Goal: Task Accomplishment & Management: Complete application form

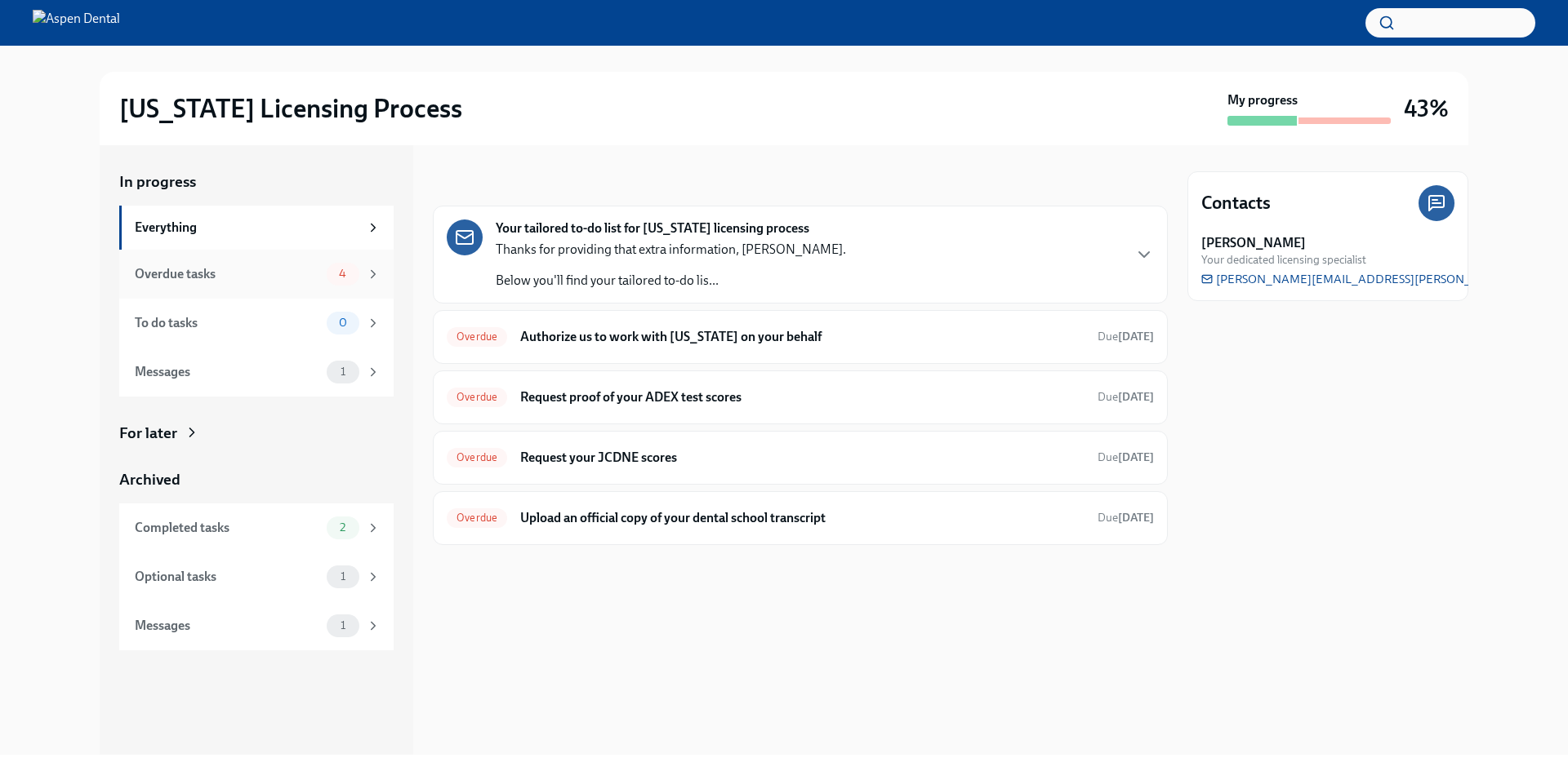
click at [192, 283] on div "Overdue tasks" at bounding box center [227, 275] width 185 height 18
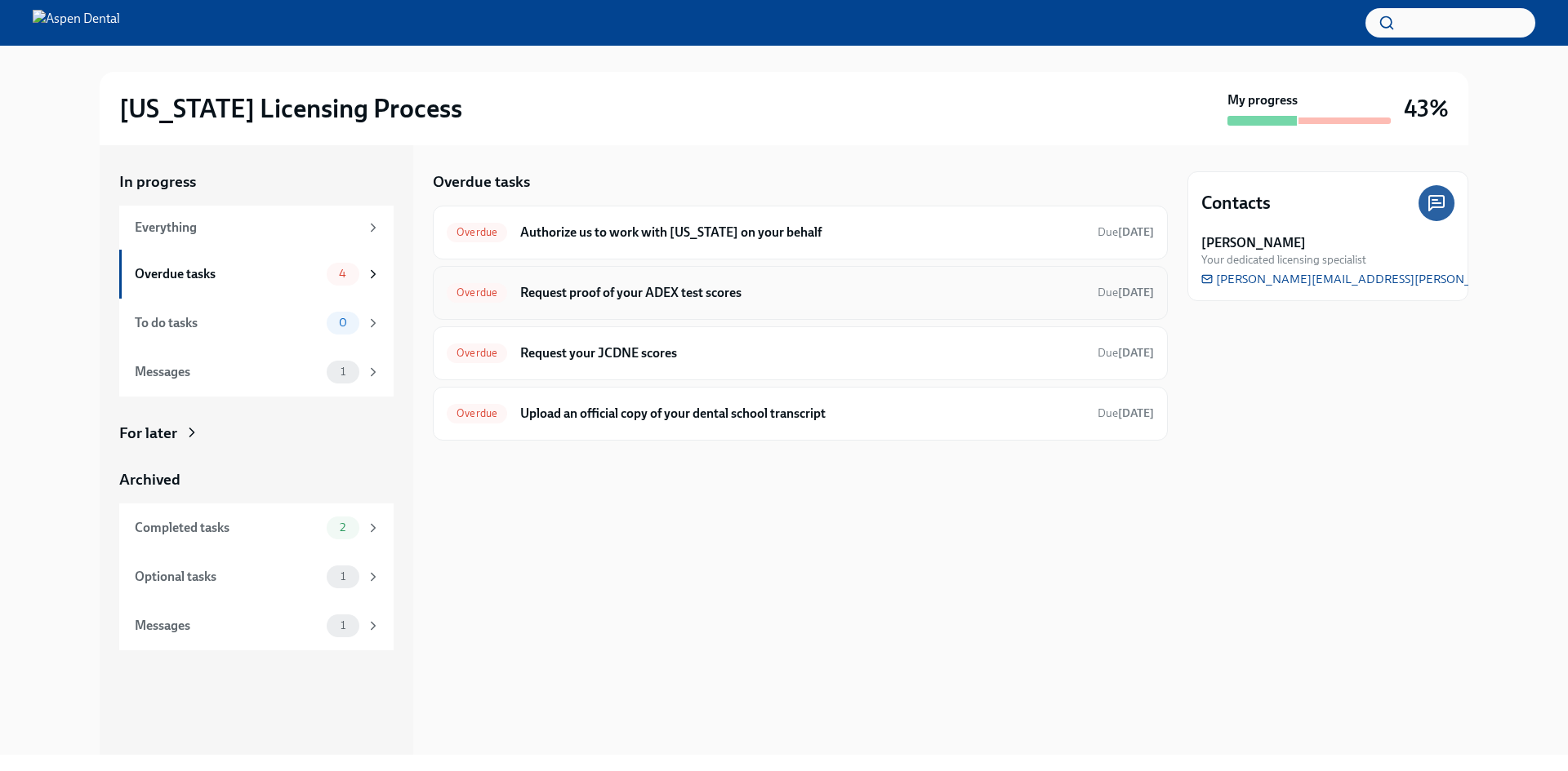
click at [697, 295] on h6 "Request proof of your ADEX test scores" at bounding box center [802, 293] width 564 height 18
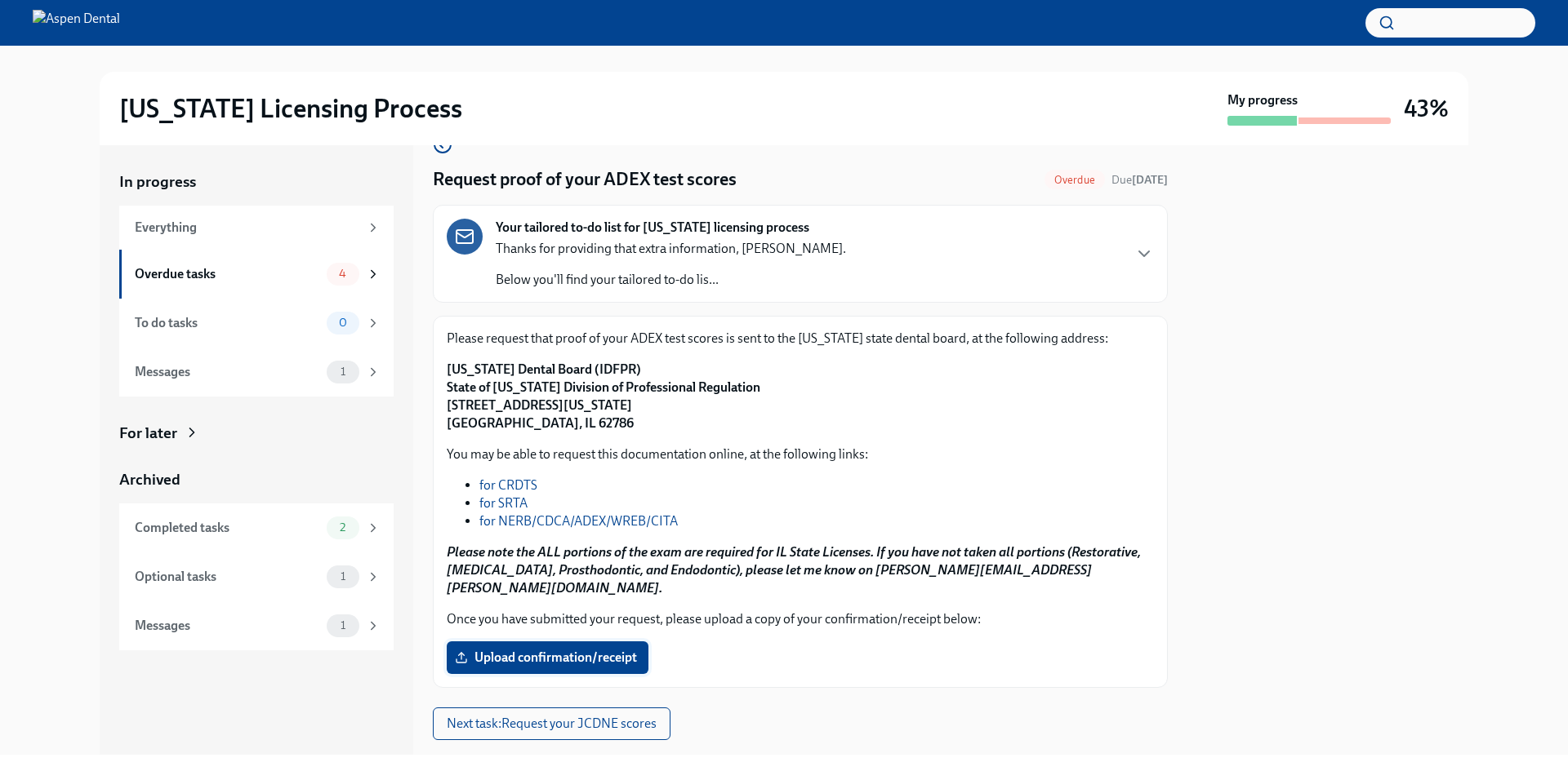
scroll to position [57, 0]
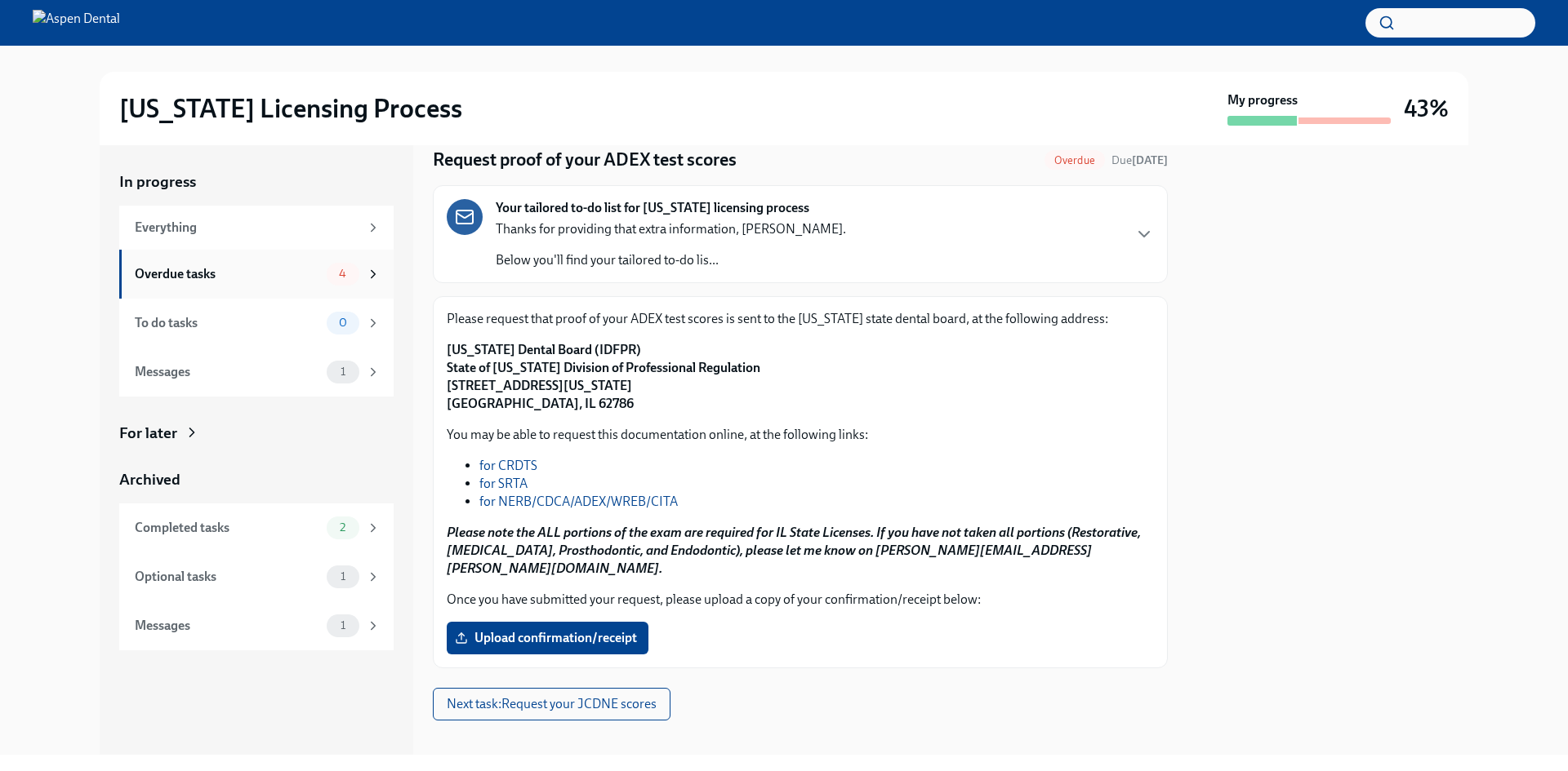
click at [219, 282] on div "Overdue tasks" at bounding box center [227, 275] width 185 height 18
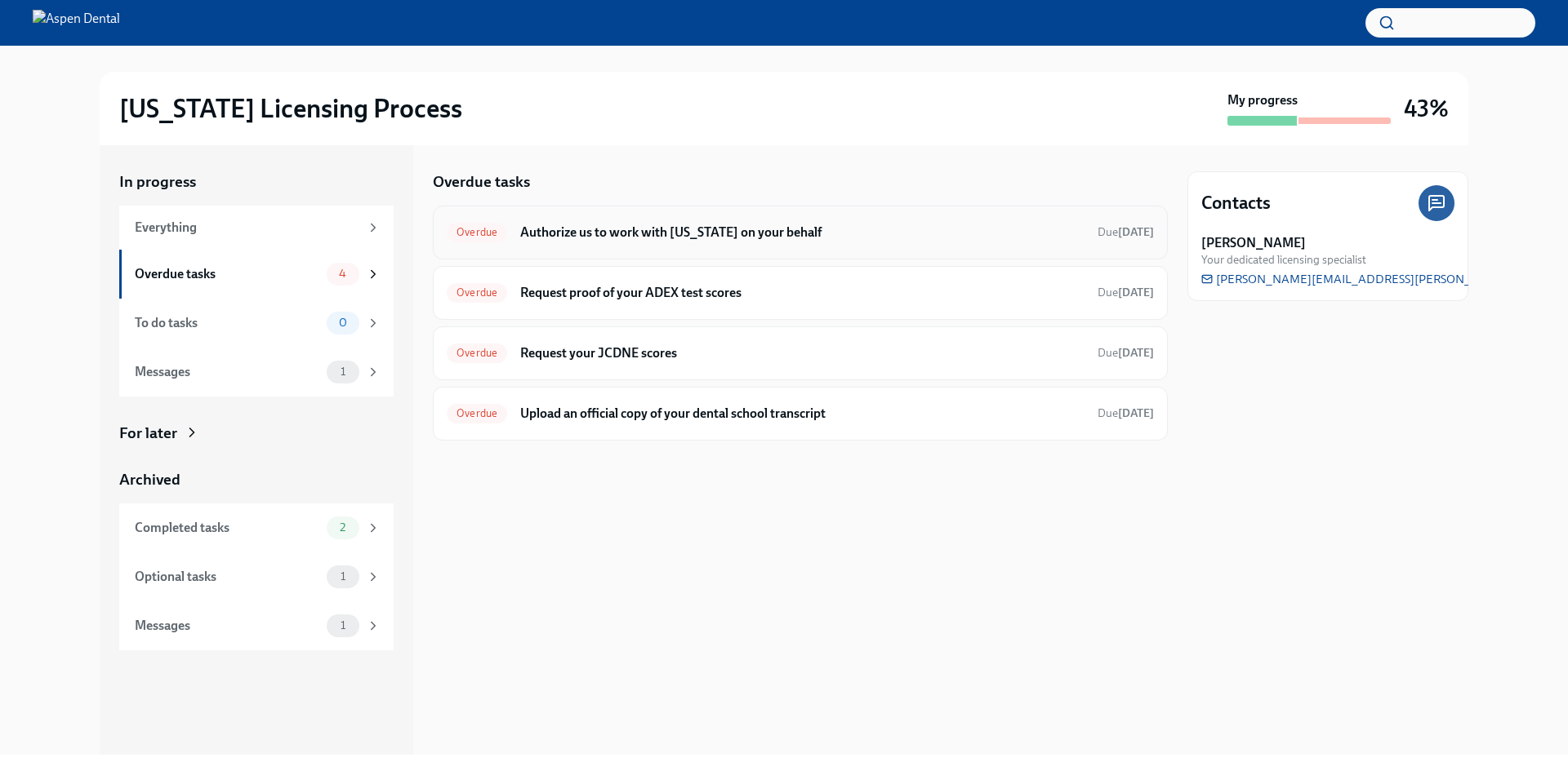
click at [592, 232] on h6 "Authorize us to work with [US_STATE] on your behalf" at bounding box center [802, 232] width 564 height 18
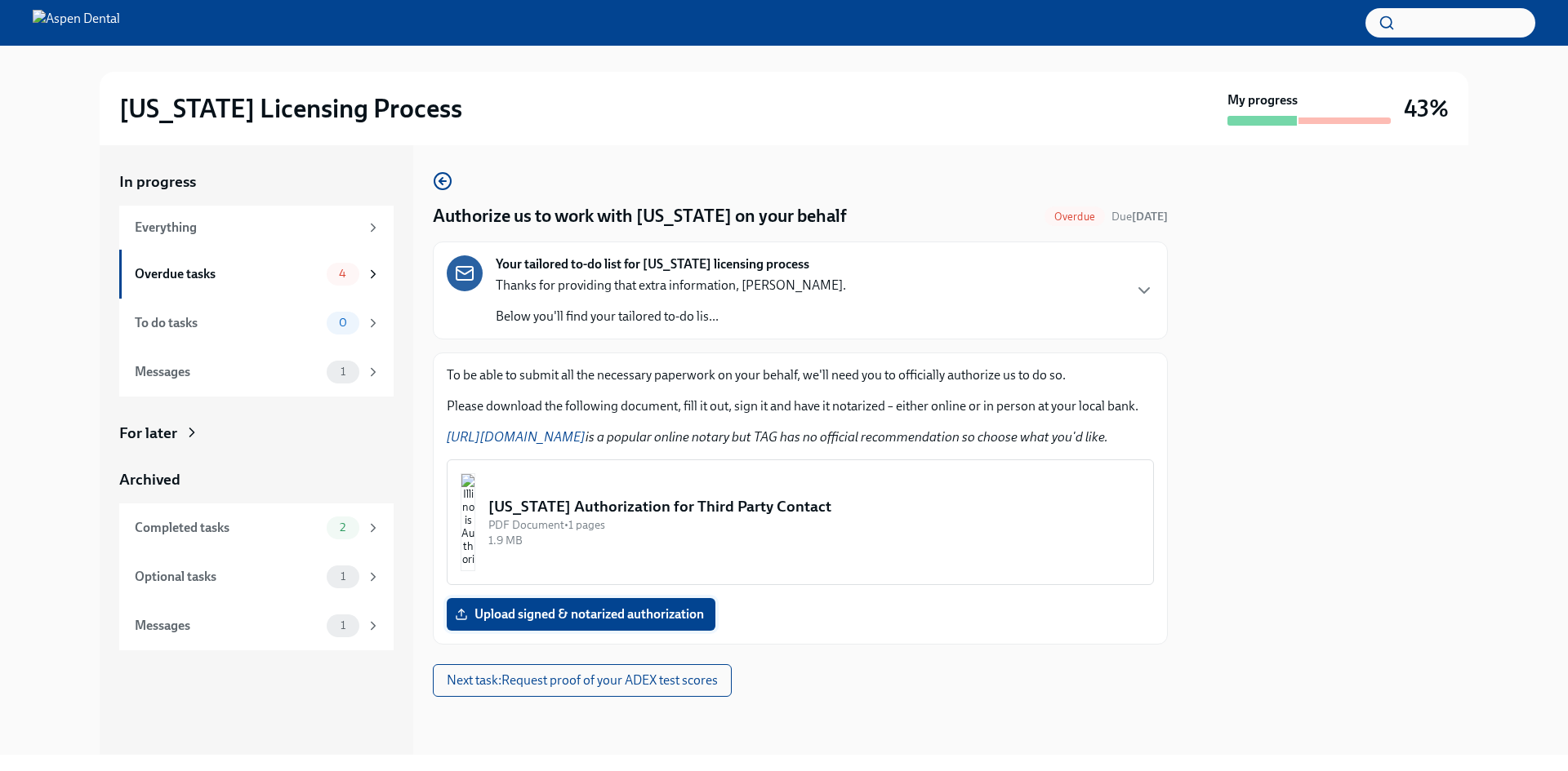
click at [550, 612] on span "Upload signed & notarized authorization" at bounding box center [581, 615] width 246 height 16
click at [0, 0] on input "Upload signed & notarized authorization" at bounding box center [0, 0] width 0 height 0
click at [475, 527] on img "button" at bounding box center [468, 521] width 14 height 98
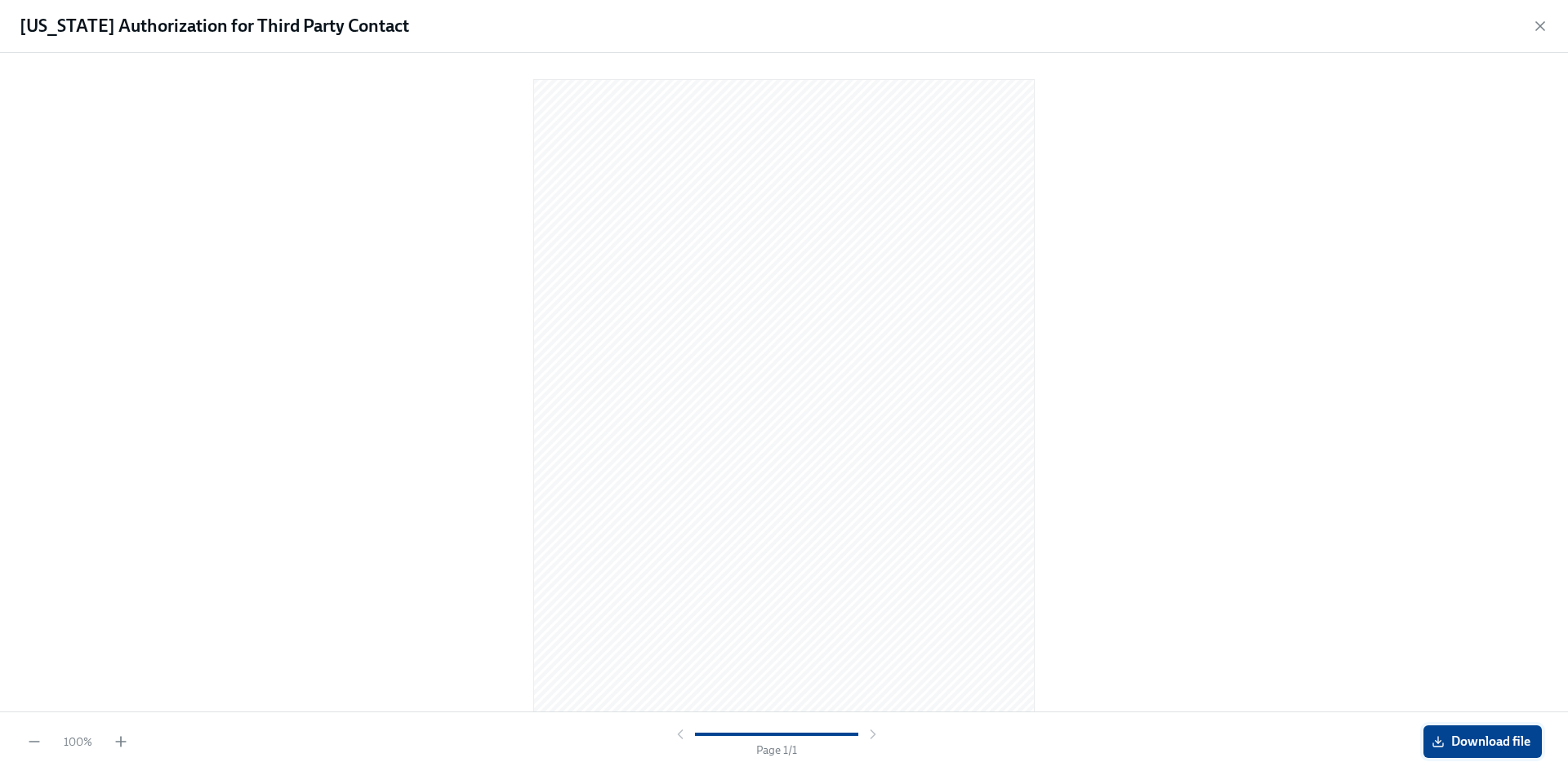
click at [1508, 742] on span "Download file" at bounding box center [1483, 741] width 95 height 16
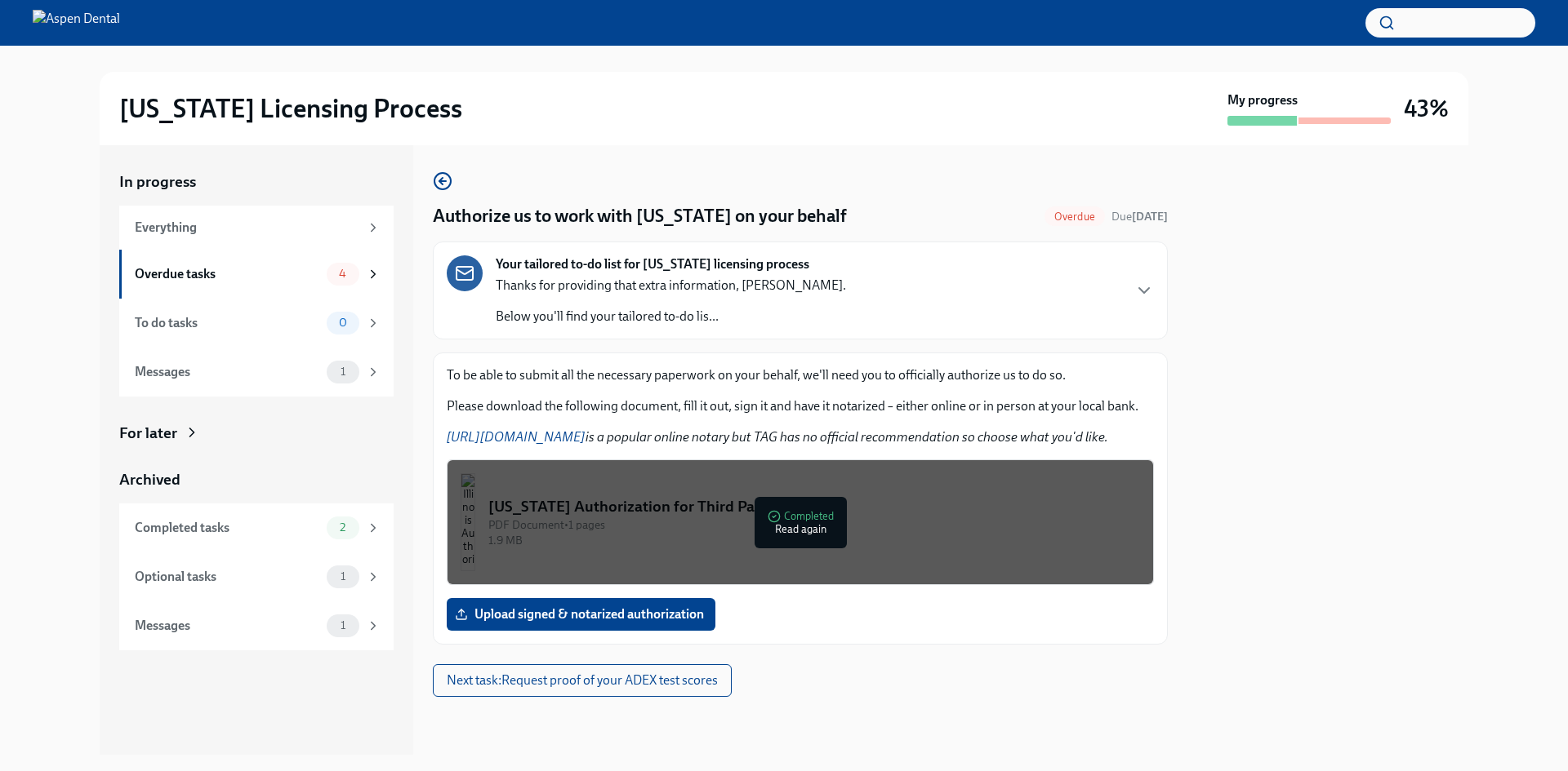
click at [475, 512] on img "button" at bounding box center [468, 521] width 14 height 98
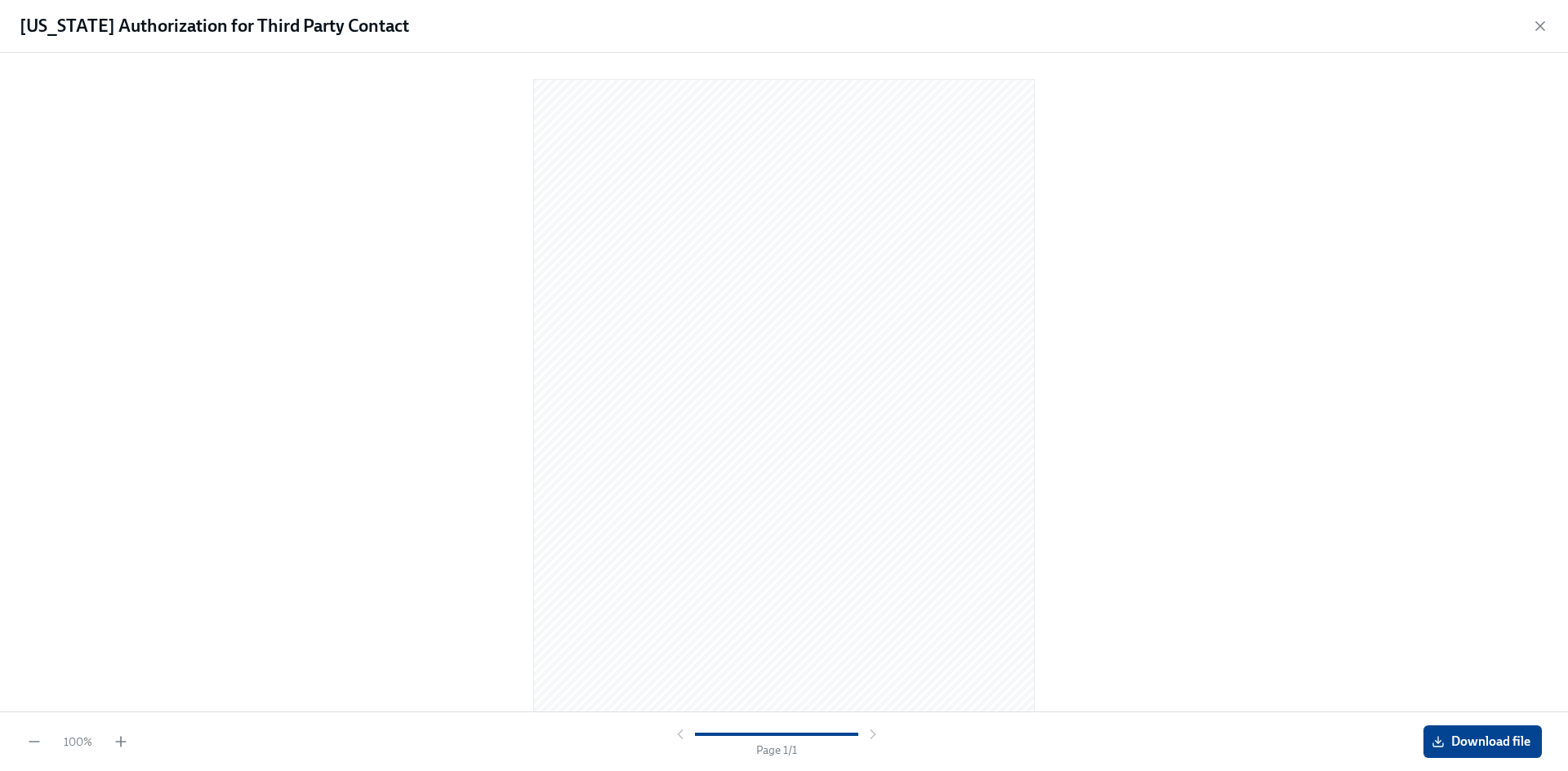
scroll to position [15, 0]
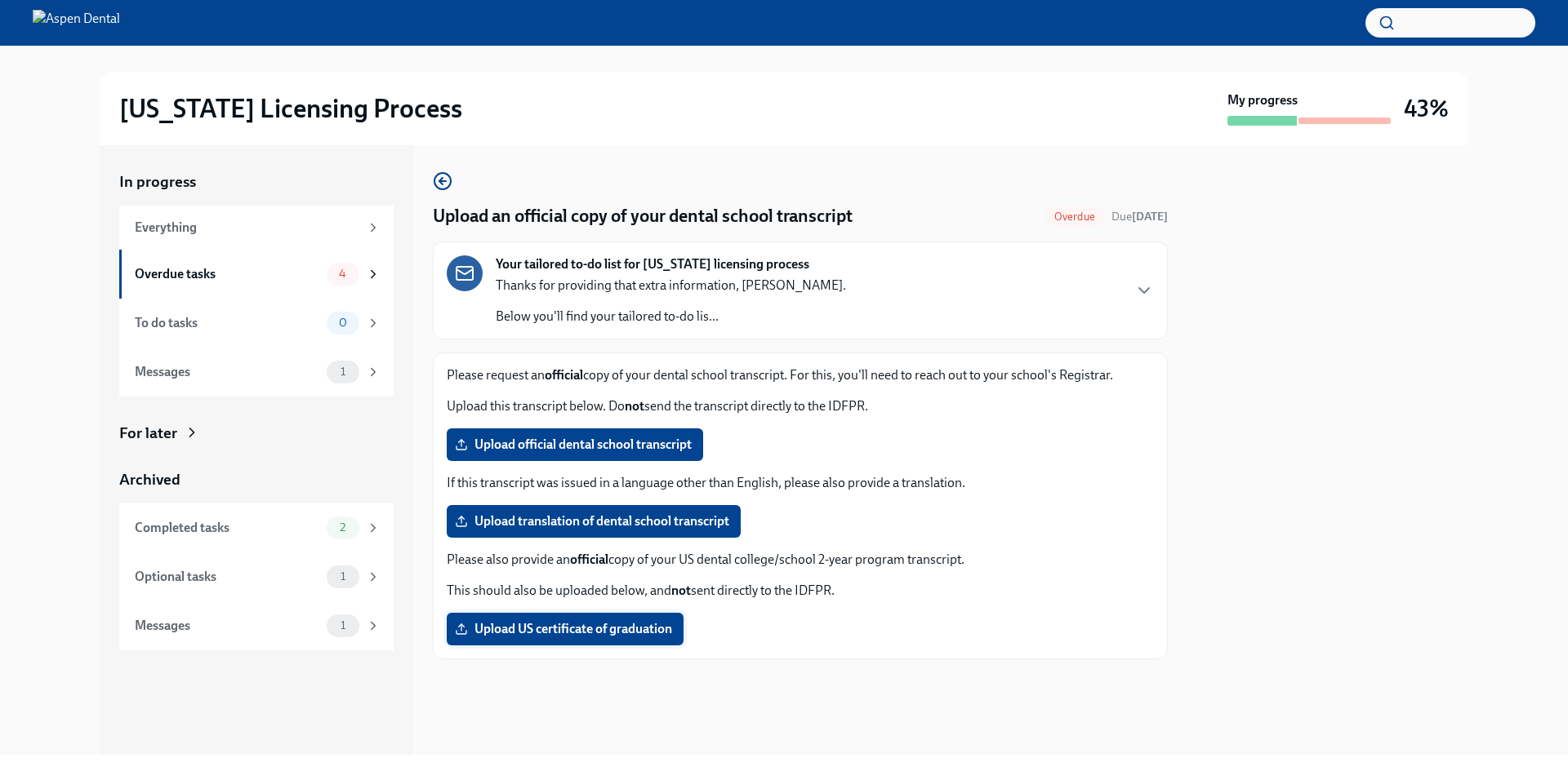
click at [552, 625] on span "Upload US certificate of graduation" at bounding box center [565, 629] width 214 height 16
click at [0, 0] on input "Upload US certificate of graduation" at bounding box center [0, 0] width 0 height 0
drag, startPoint x: 531, startPoint y: 372, endPoint x: 815, endPoint y: 376, distance: 284.0
click at [815, 376] on p "Please request an official copy of your dental school transcript. For this, you…" at bounding box center [799, 375] width 707 height 18
drag, startPoint x: 1003, startPoint y: 381, endPoint x: 1117, endPoint y: 381, distance: 114.0
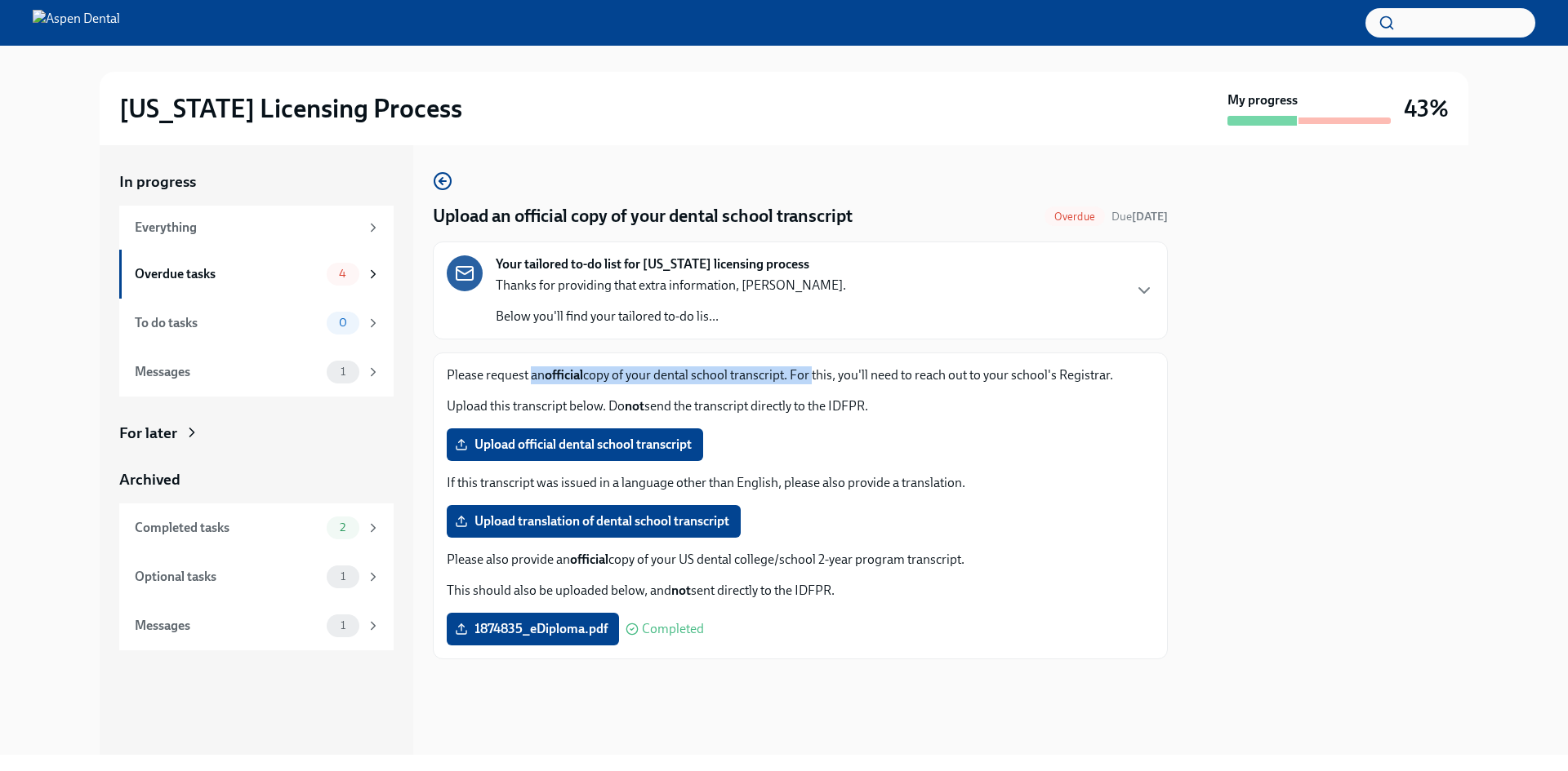
click at [1117, 381] on p "Please request an official copy of your dental school transcript. For this, you…" at bounding box center [799, 375] width 707 height 18
click at [241, 274] on div "Overdue tasks" at bounding box center [227, 275] width 185 height 18
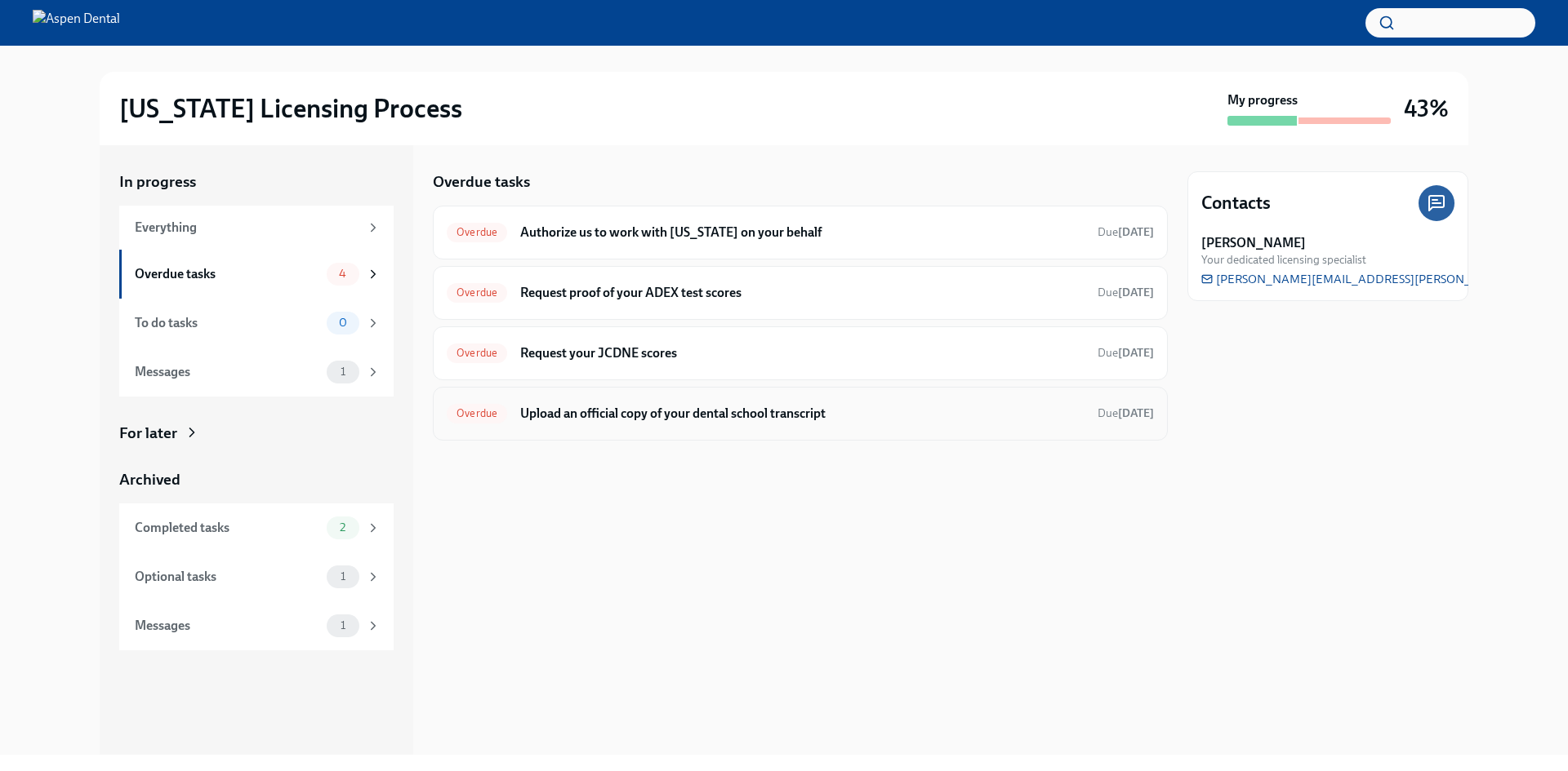
click at [686, 412] on h6 "Upload an official copy of your dental school transcript" at bounding box center [802, 414] width 564 height 18
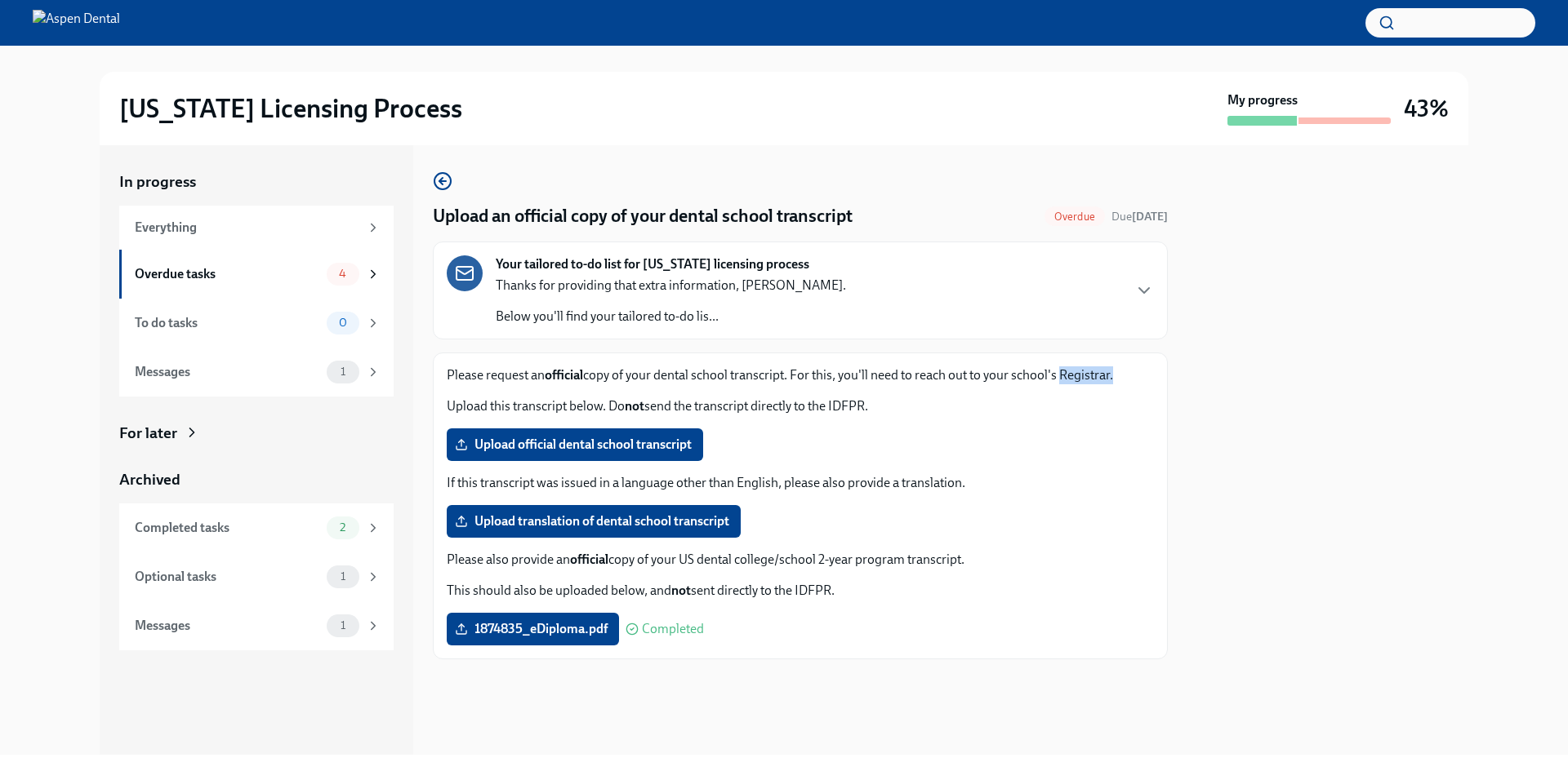
drag, startPoint x: 1059, startPoint y: 375, endPoint x: 1111, endPoint y: 376, distance: 52.0
click at [1111, 376] on p "Please request an official copy of your dental school transcript. For this, you…" at bounding box center [799, 375] width 707 height 18
click at [1149, 283] on icon "button" at bounding box center [1144, 291] width 20 height 20
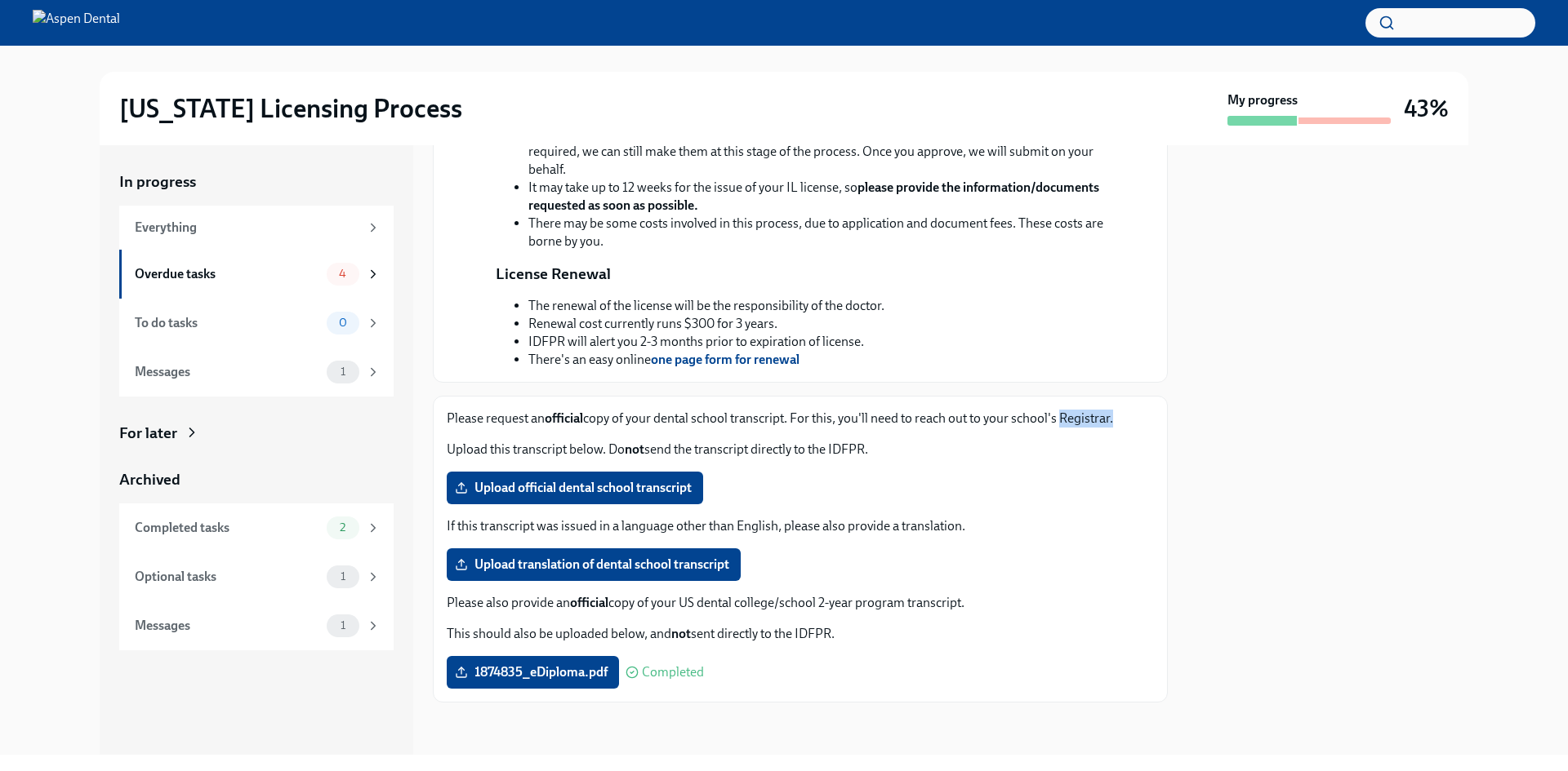
scroll to position [565, 0]
click at [213, 580] on div "Optional tasks" at bounding box center [227, 577] width 185 height 18
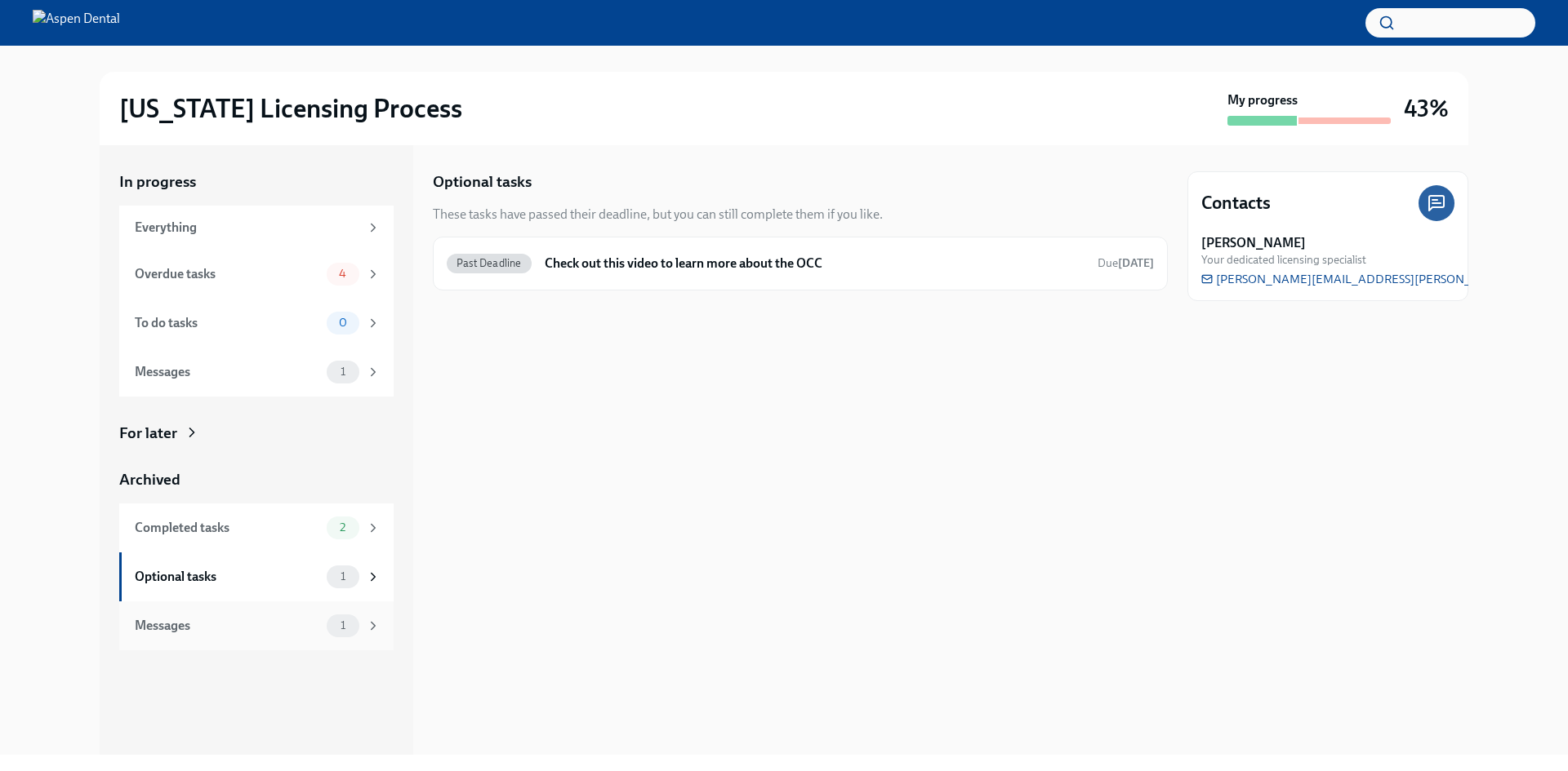
click at [222, 618] on div "Messages" at bounding box center [227, 626] width 185 height 18
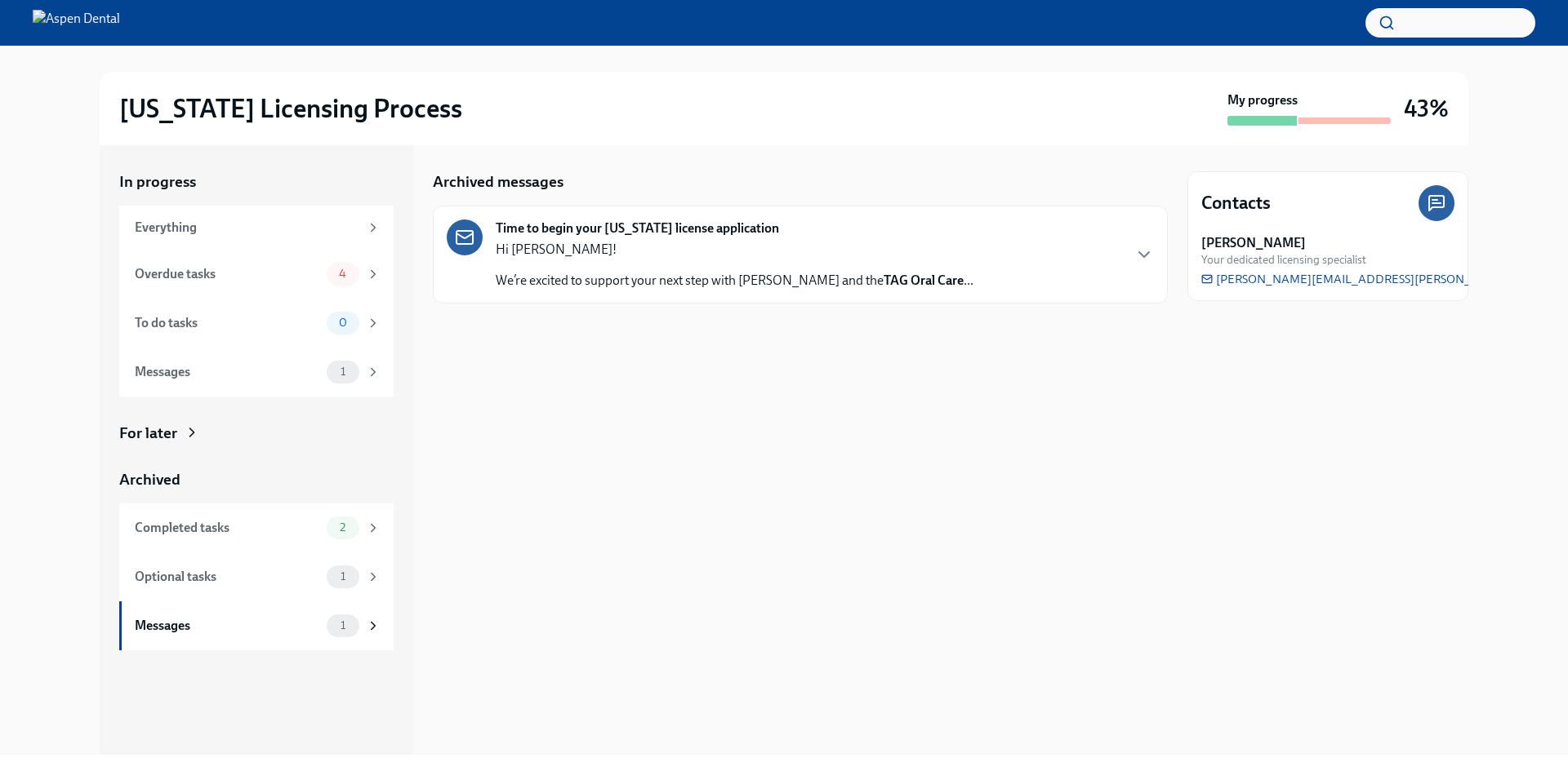
click at [665, 285] on p "We’re excited to support your next step with Aspen Dental and the TAG Oral Care…" at bounding box center [735, 281] width 478 height 18
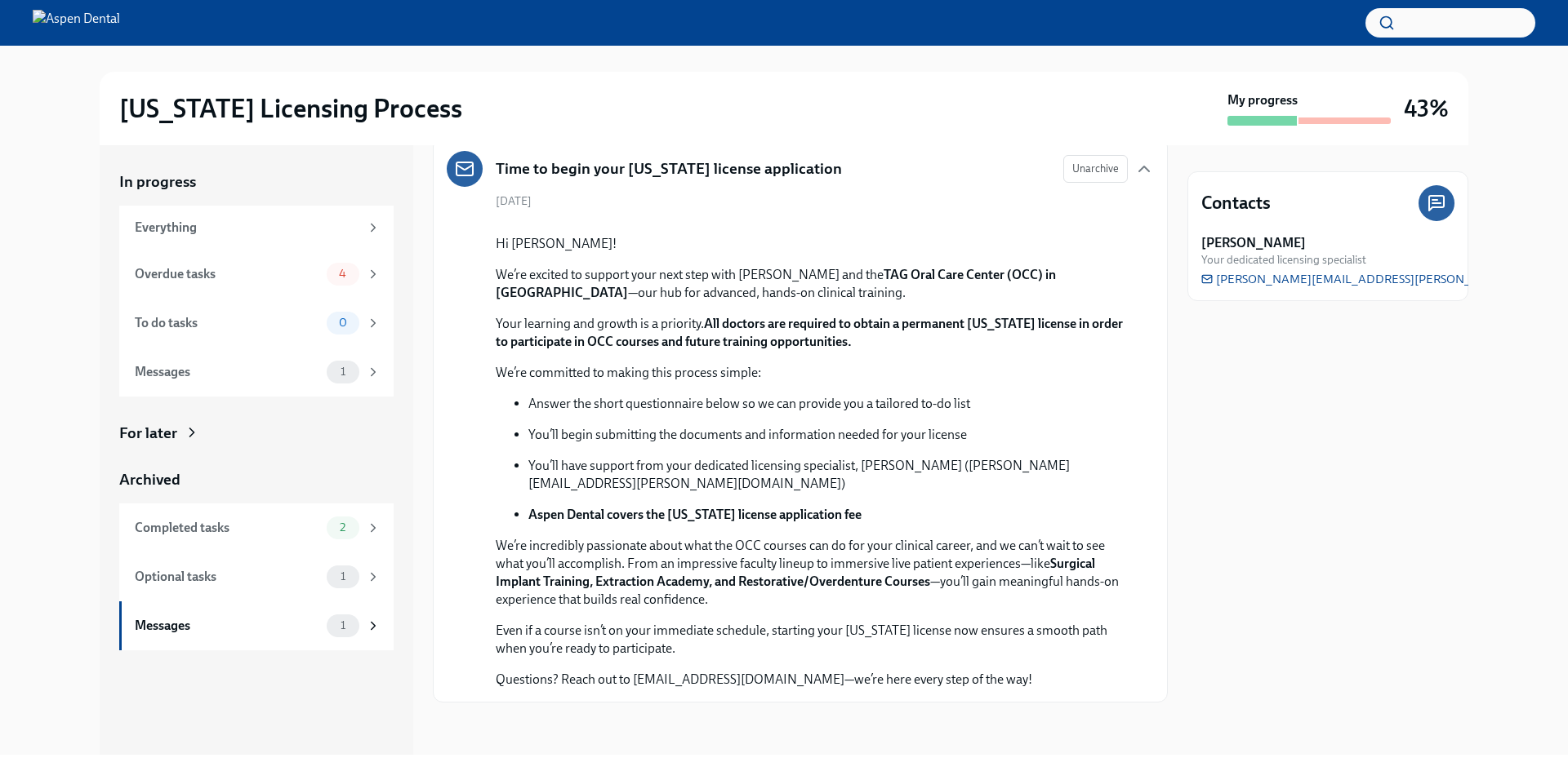
scroll to position [238, 0]
drag, startPoint x: 616, startPoint y: 513, endPoint x: 837, endPoint y: 519, distance: 221.1
click at [837, 519] on p "Aspen Dental covers the Illinois license application fee" at bounding box center [827, 515] width 599 height 18
click at [220, 273] on div "Overdue tasks" at bounding box center [227, 275] width 185 height 18
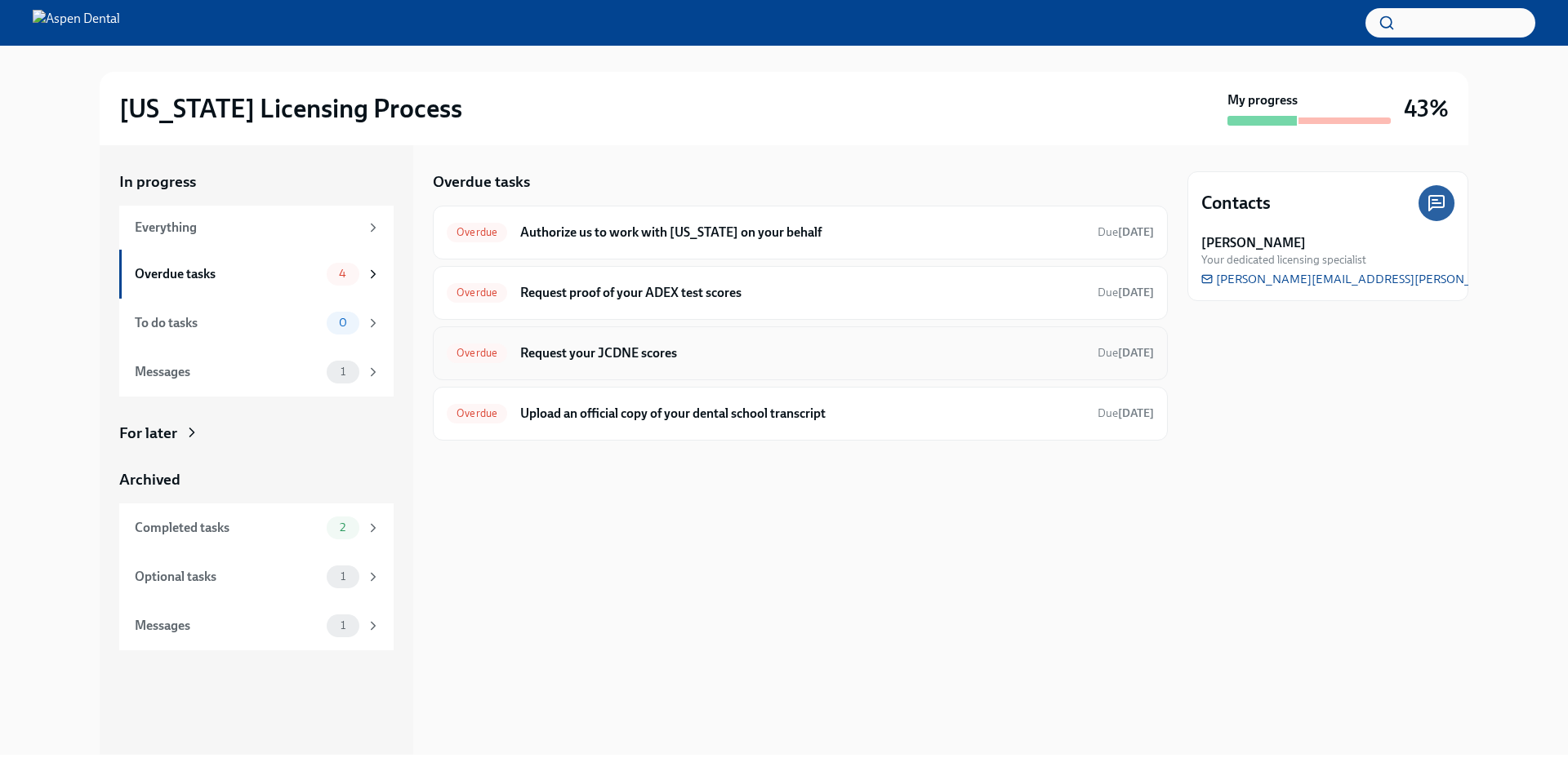
click at [689, 350] on h6 "Request your JCDNE scores" at bounding box center [802, 354] width 564 height 18
click at [590, 83] on div "Illinois Licensing Process My progress 43%" at bounding box center [784, 109] width 1369 height 74
click at [528, 237] on h6 "Authorize us to work with [US_STATE] on your behalf" at bounding box center [802, 232] width 564 height 18
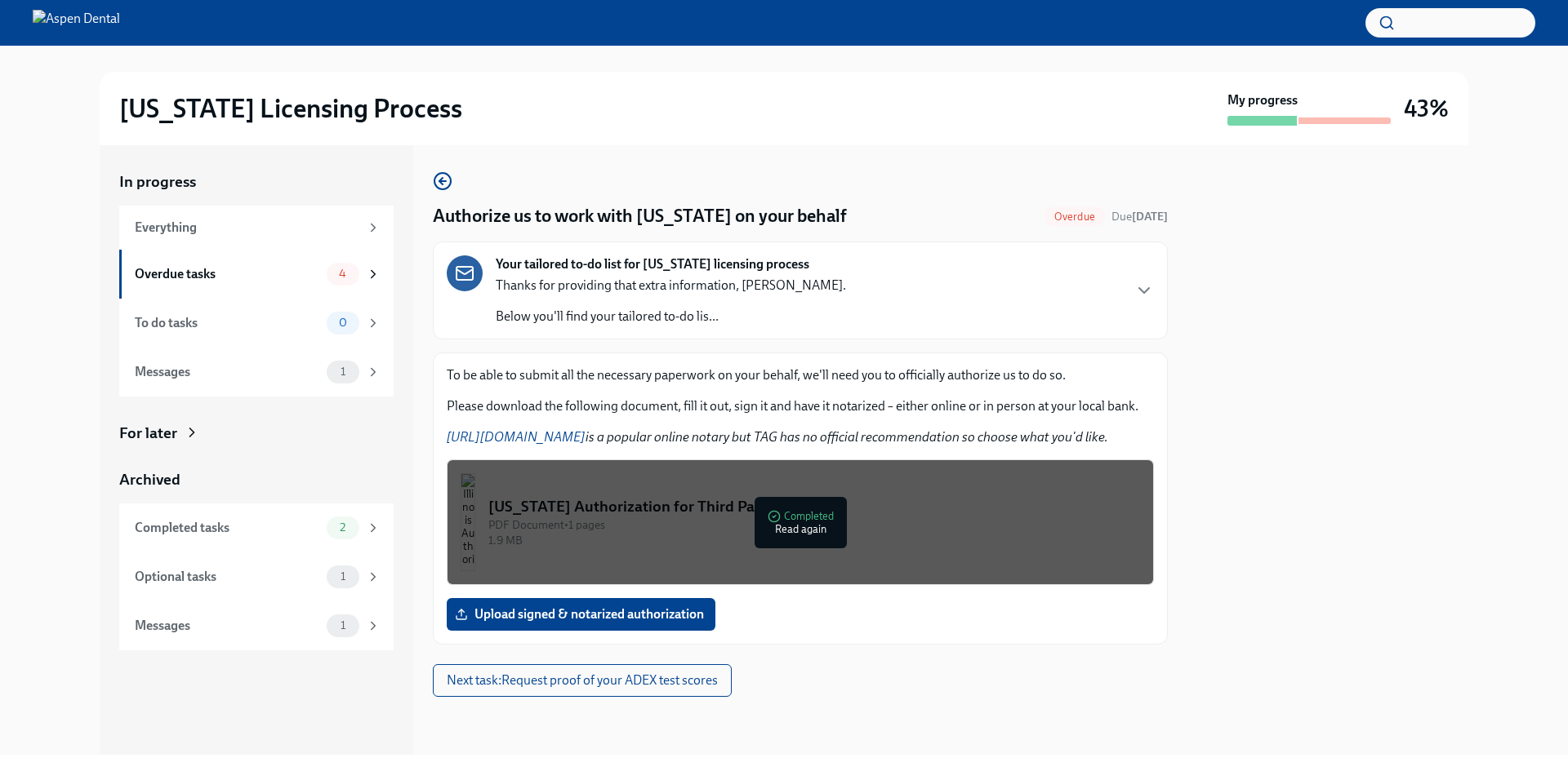
click at [763, 517] on div "PDF Document • 1 pages" at bounding box center [815, 524] width 652 height 15
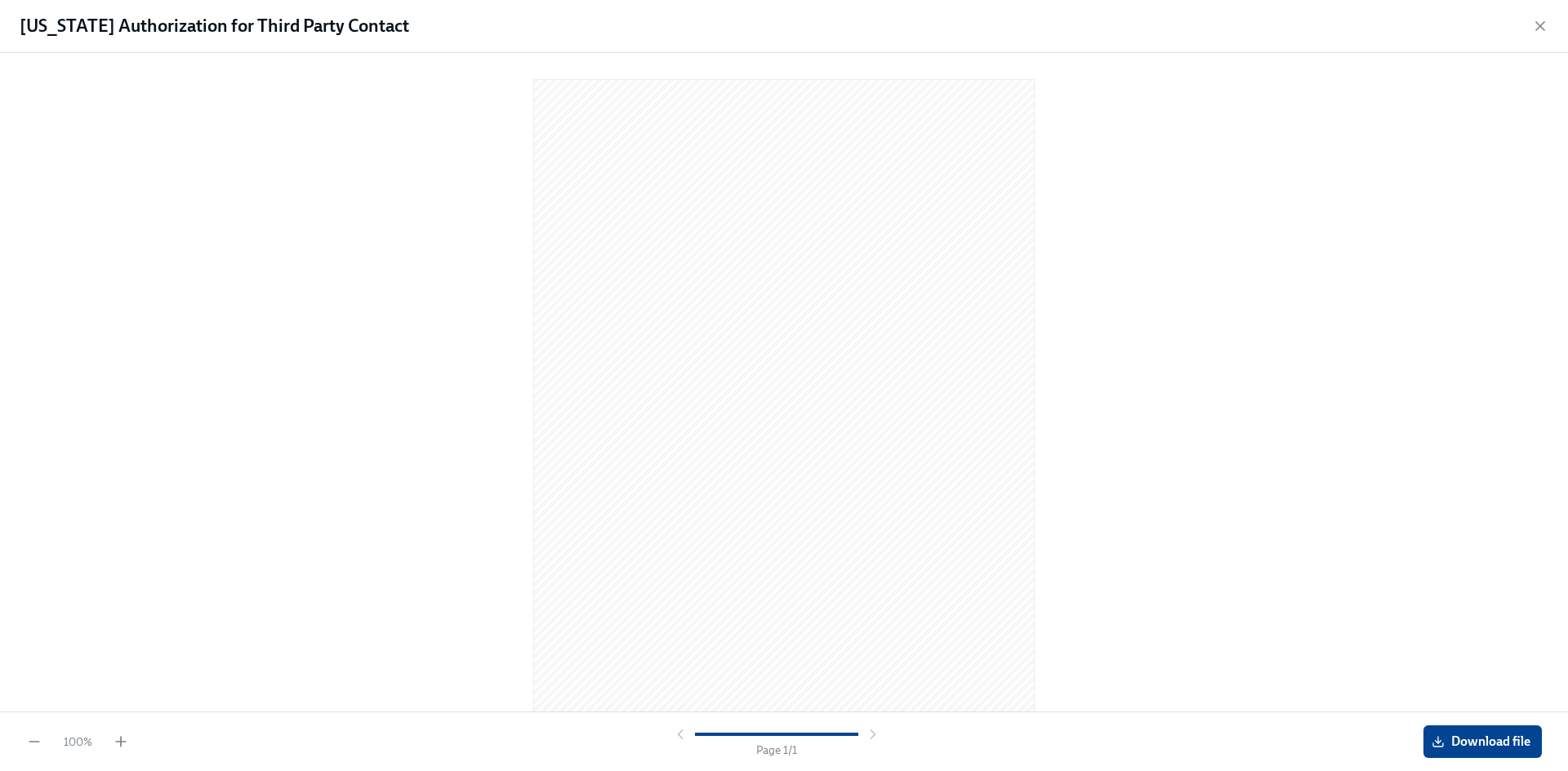
scroll to position [15, 0]
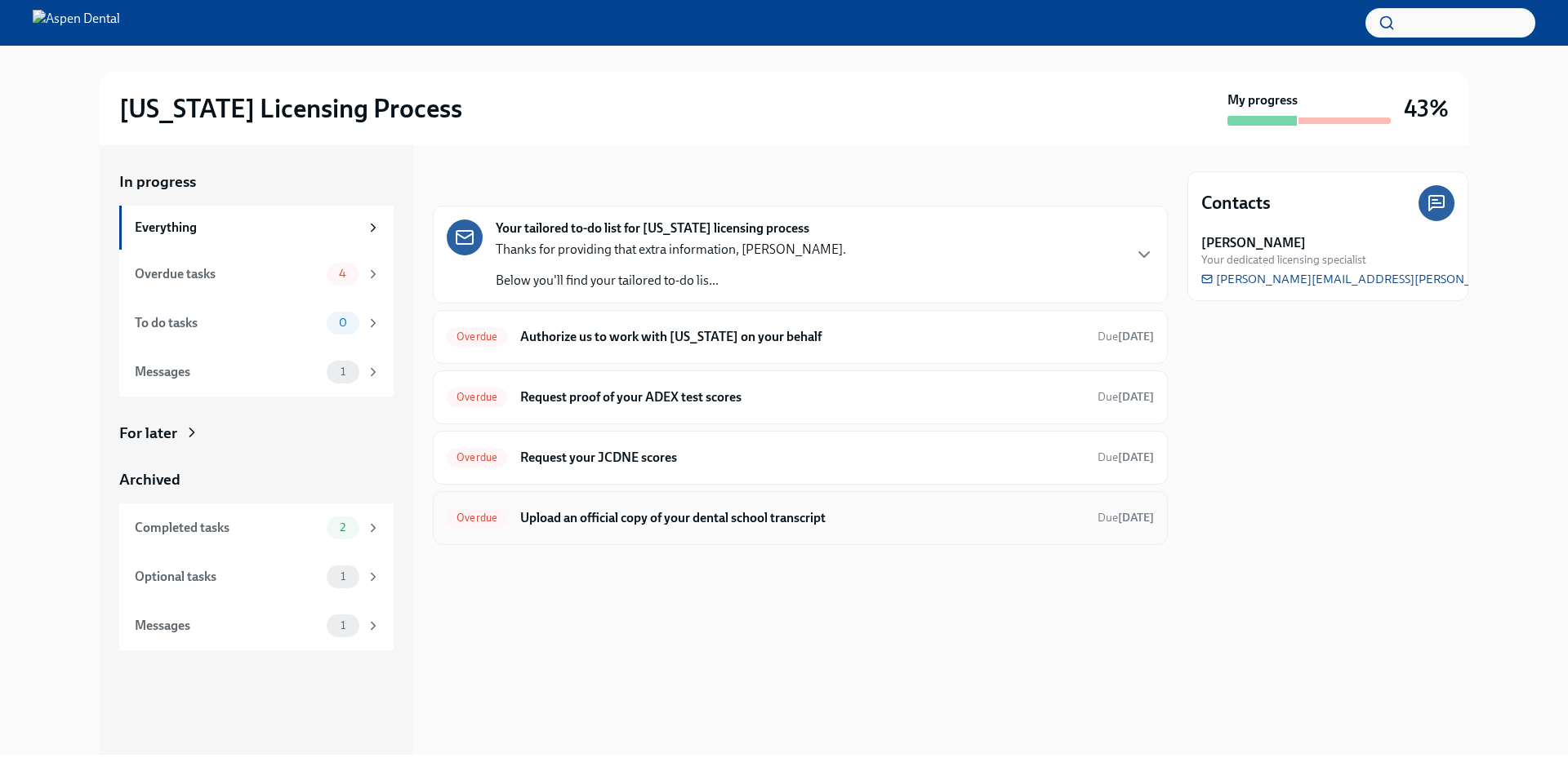
click at [797, 522] on h6 "Upload an official copy of your dental school transcript" at bounding box center [802, 518] width 564 height 18
